Goal: Information Seeking & Learning: Stay updated

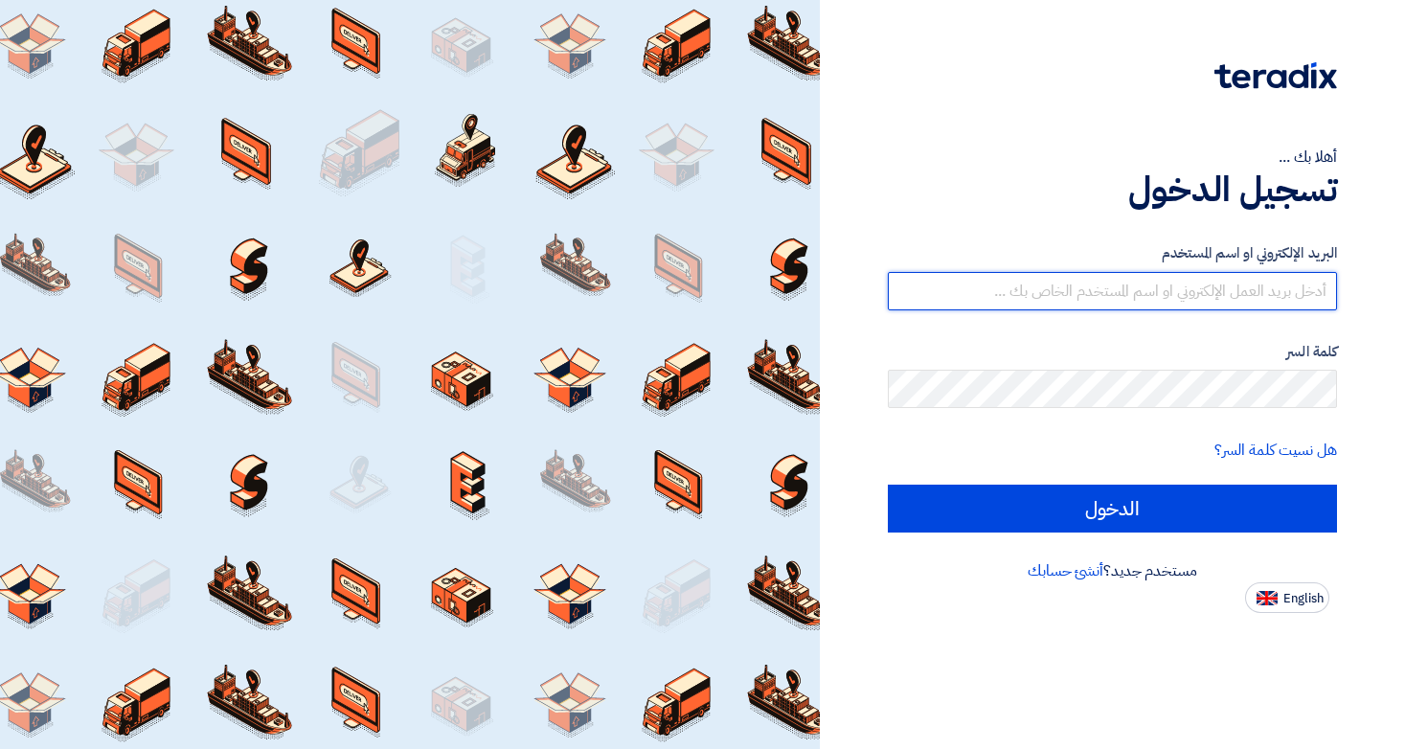
type input "[EMAIL_ADDRESS][DOMAIN_NAME]"
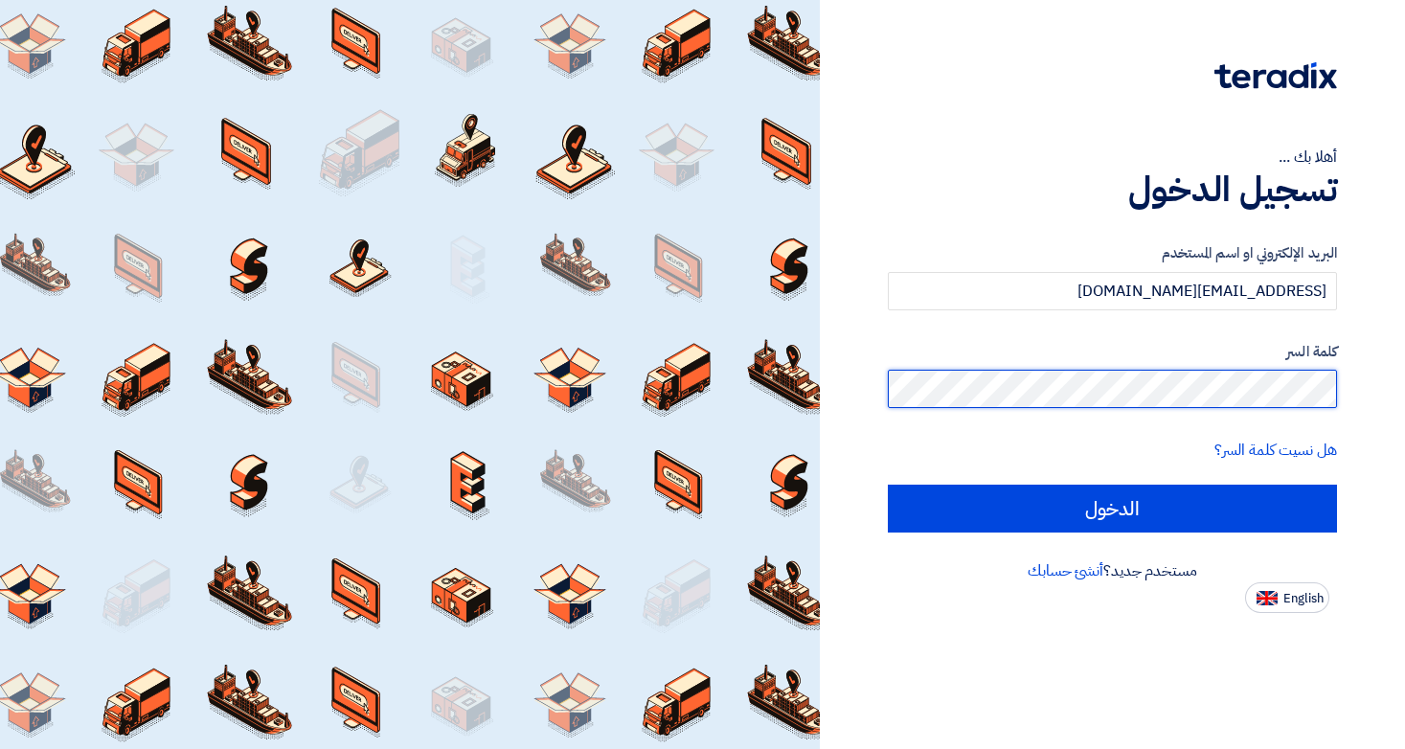
click at [1112, 507] on input "الدخول" at bounding box center [1112, 508] width 449 height 48
type input "Sign in"
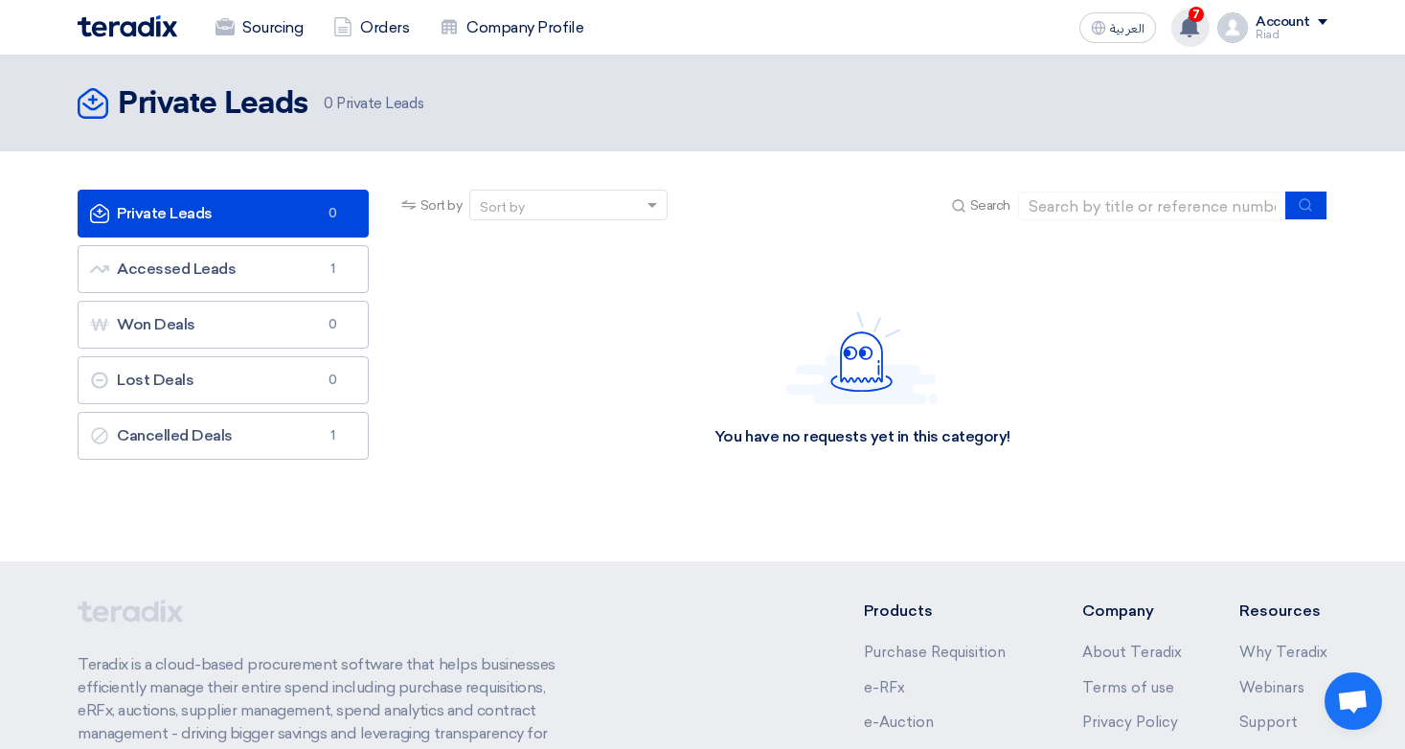
click at [1192, 17] on span "7" at bounding box center [1195, 14] width 15 height 15
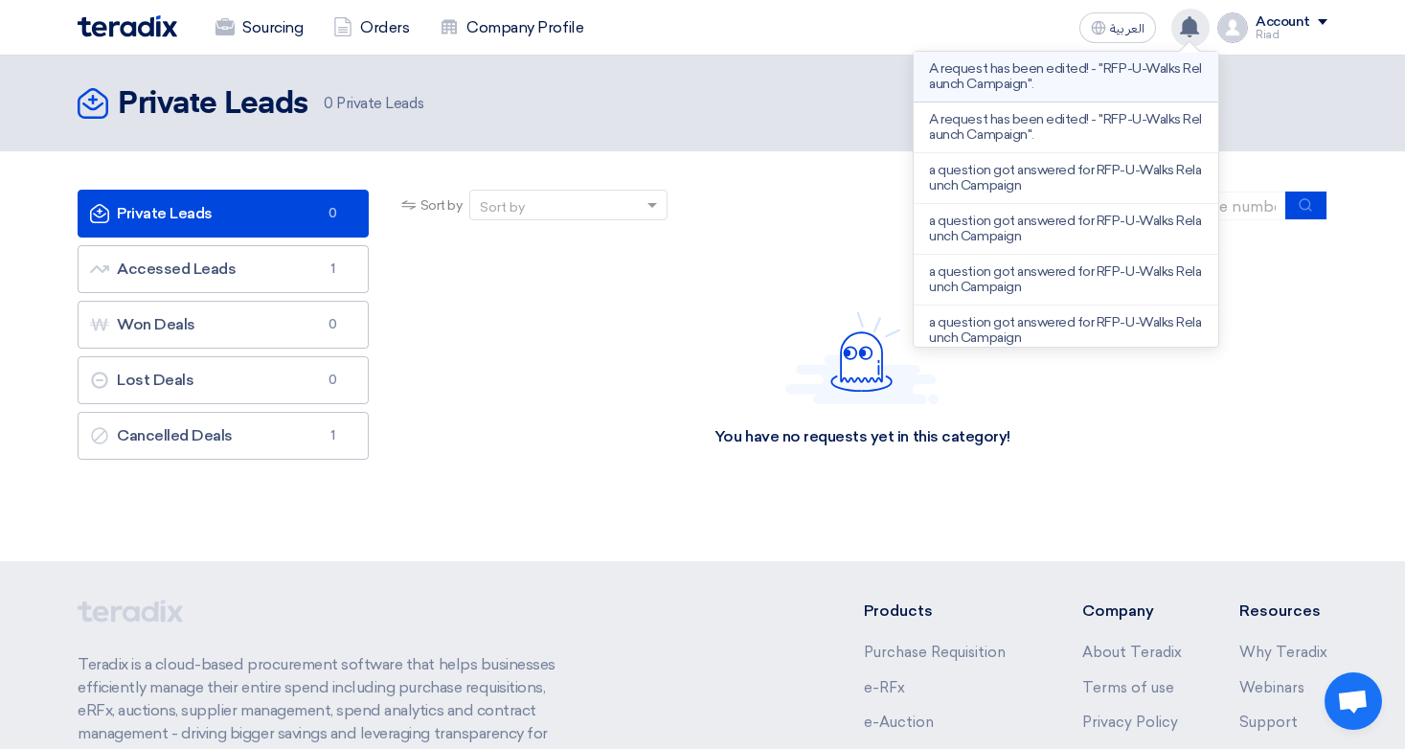
click at [1050, 74] on p "A request has been edited! - "RFP-U-Walks Relaunch Campaign"." at bounding box center [1066, 76] width 274 height 31
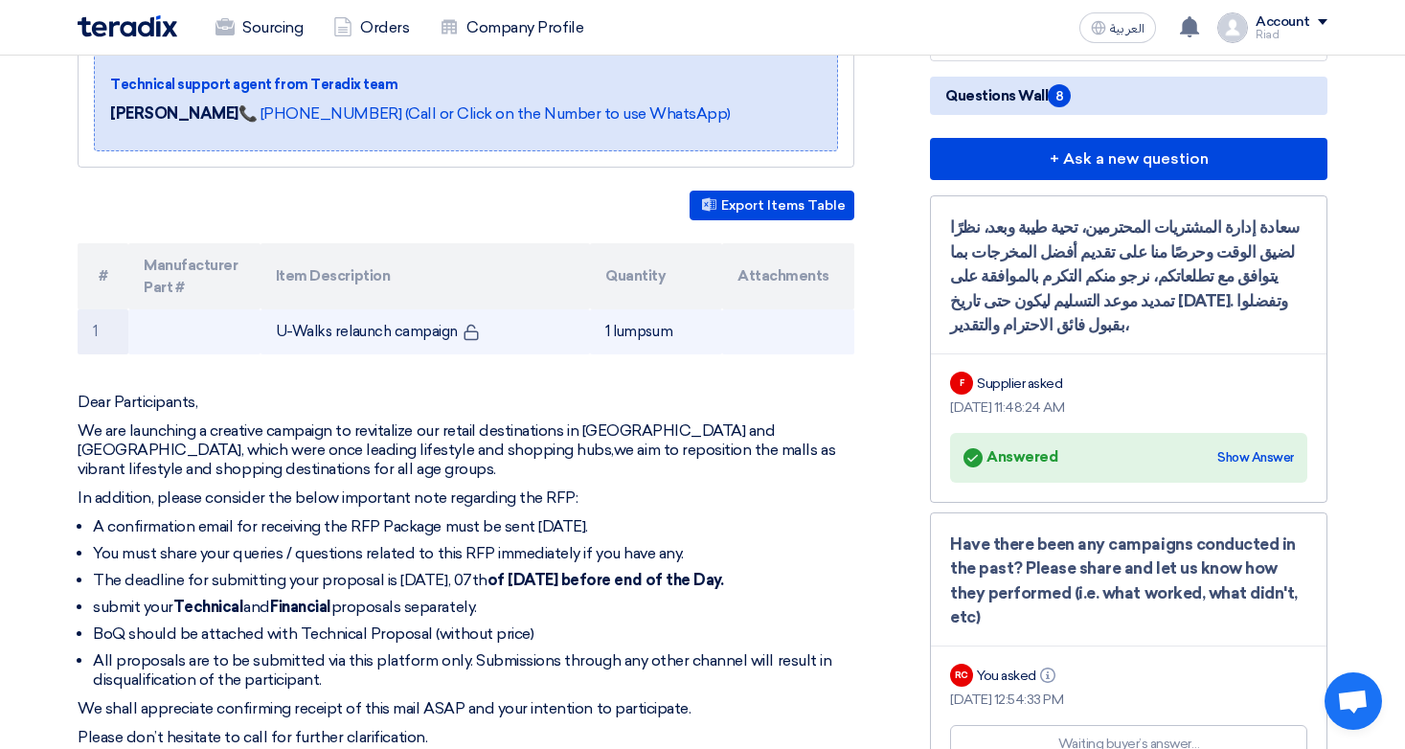
scroll to position [439, 0]
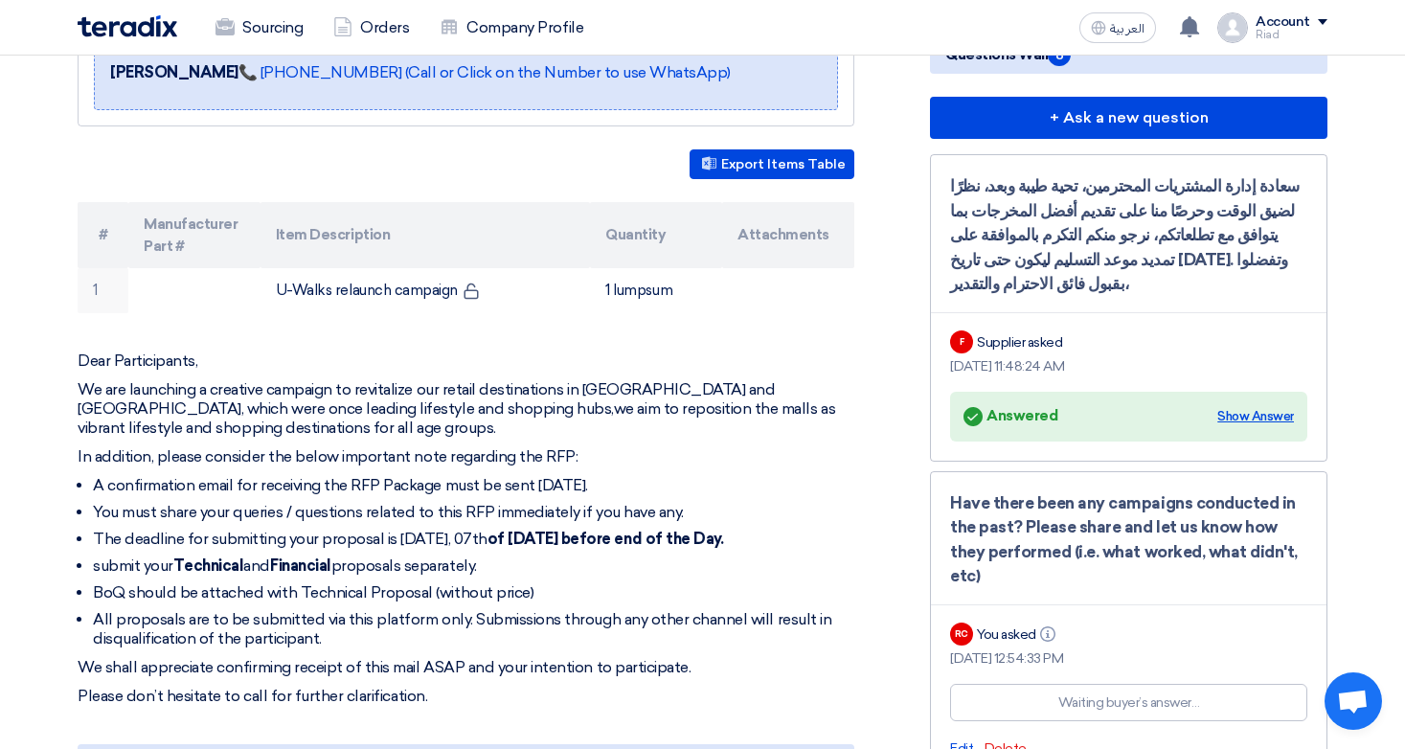
click at [1266, 415] on div "Show Answer" at bounding box center [1255, 416] width 77 height 19
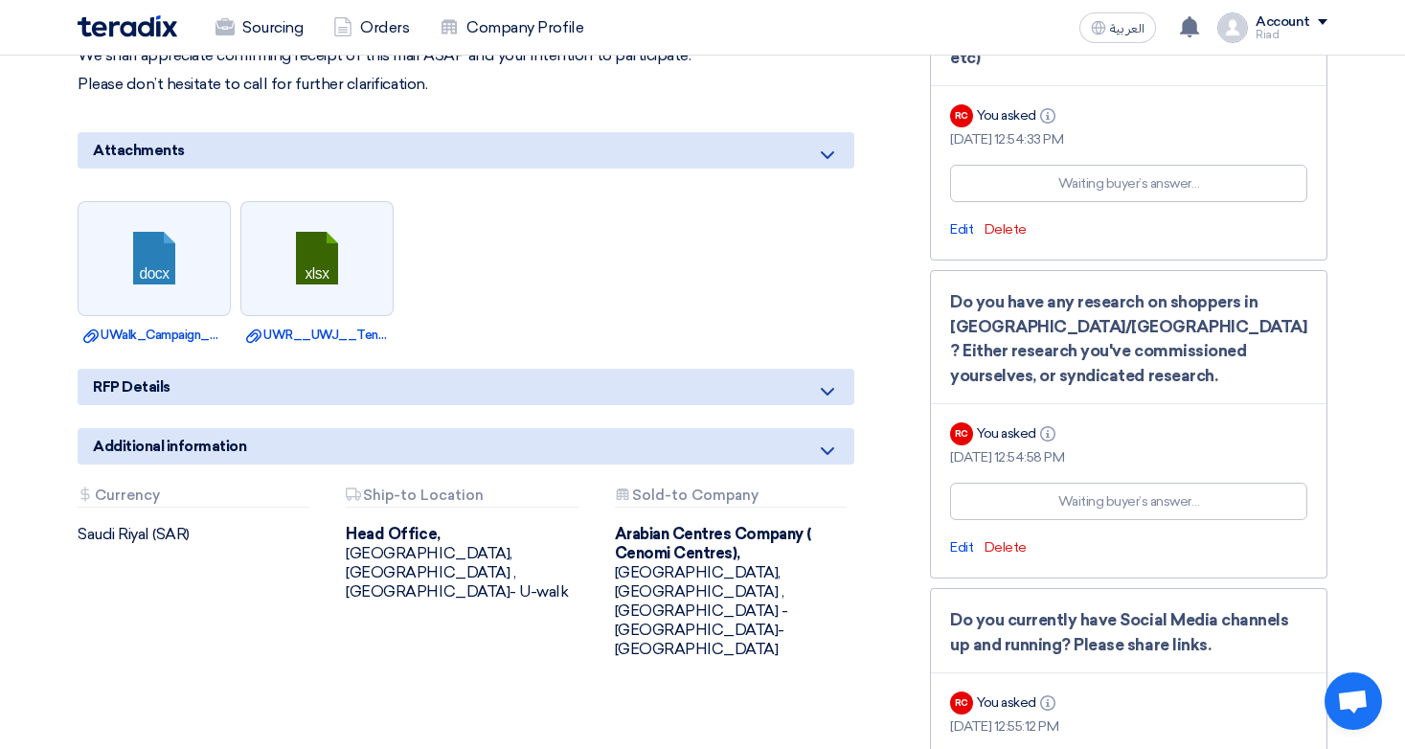
scroll to position [1063, 0]
